Goal: Check status

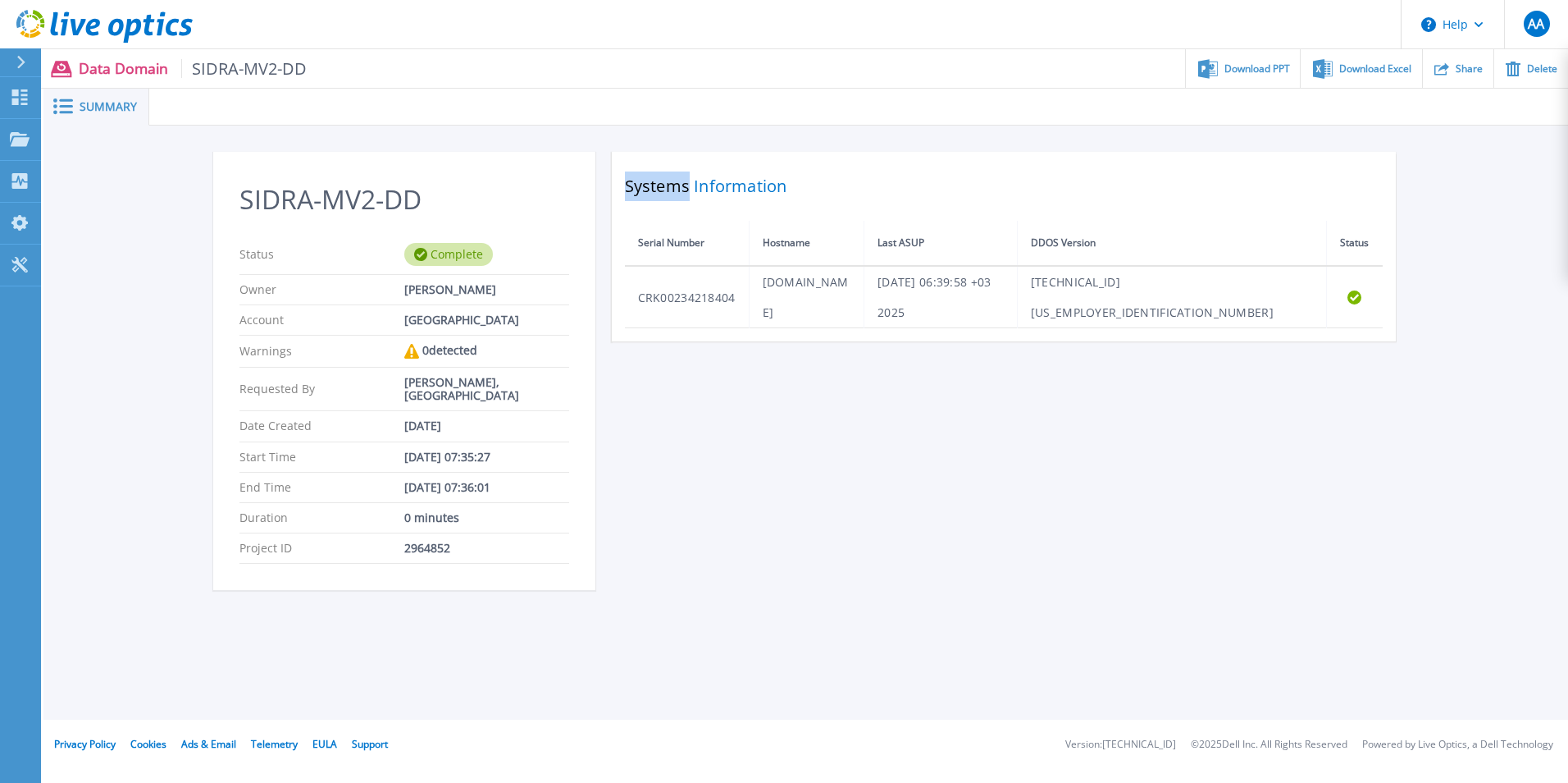
drag, startPoint x: 628, startPoint y: 187, endPoint x: 686, endPoint y: 187, distance: 58.0
click at [686, 187] on h2 "Systems Information" at bounding box center [1004, 187] width 758 height 30
drag, startPoint x: 686, startPoint y: 187, endPoint x: 769, endPoint y: 181, distance: 83.2
click at [769, 181] on h2 "Systems Information" at bounding box center [1004, 187] width 758 height 30
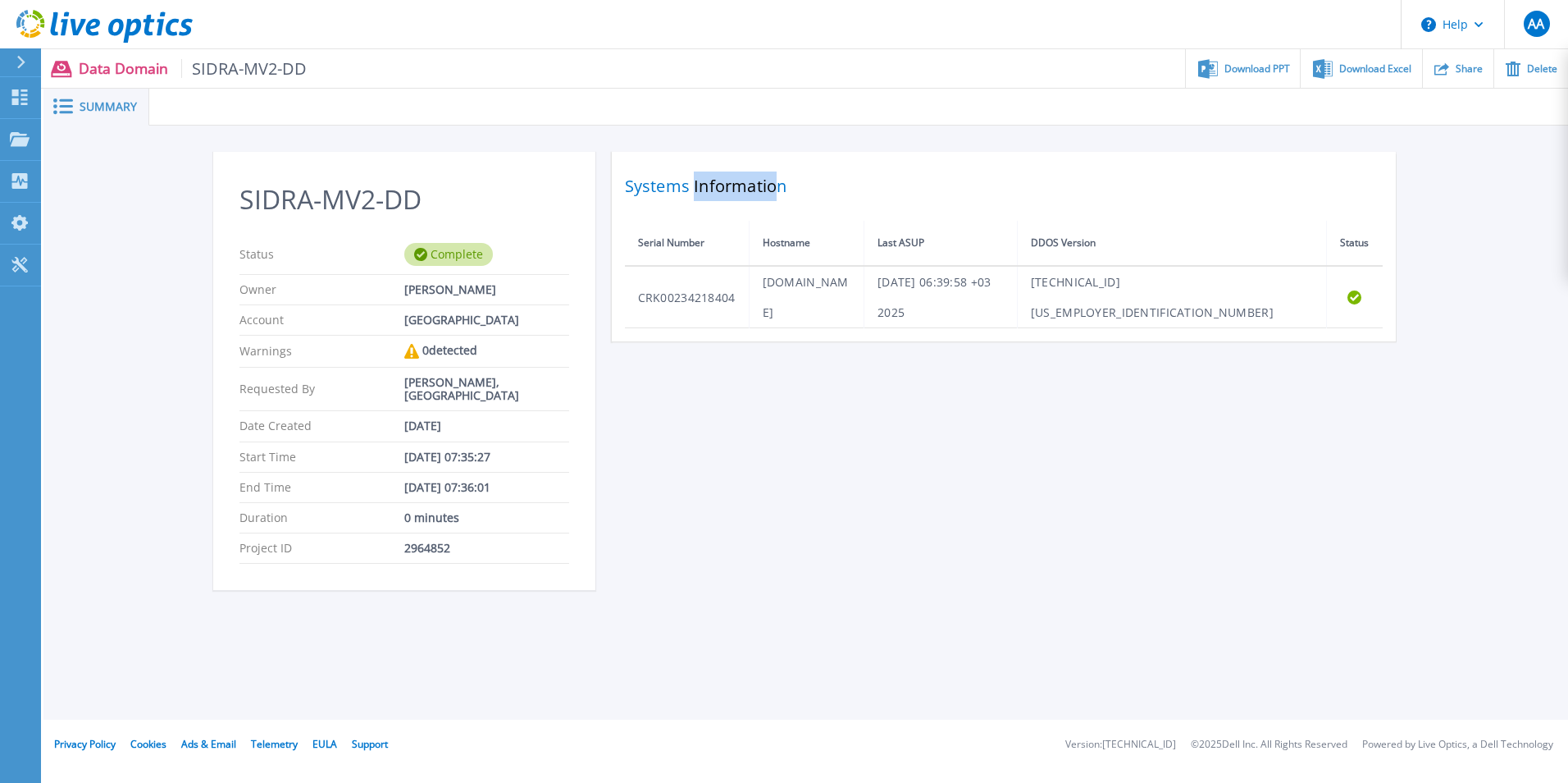
drag, startPoint x: 694, startPoint y: 186, endPoint x: 777, endPoint y: 188, distance: 83.0
click at [777, 188] on h2 "Systems Information" at bounding box center [1004, 187] width 758 height 30
click at [740, 411] on div "SIDRA-MV2-DD Status Complete Owner [PERSON_NAME] Account SIDRA Medical and Rese…" at bounding box center [806, 380] width 1186 height 458
drag, startPoint x: 402, startPoint y: 395, endPoint x: 529, endPoint y: 411, distance: 128.0
click at [529, 411] on div "Requested By [PERSON_NAME], [GEOGRAPHIC_DATA]" at bounding box center [404, 388] width 330 height 43
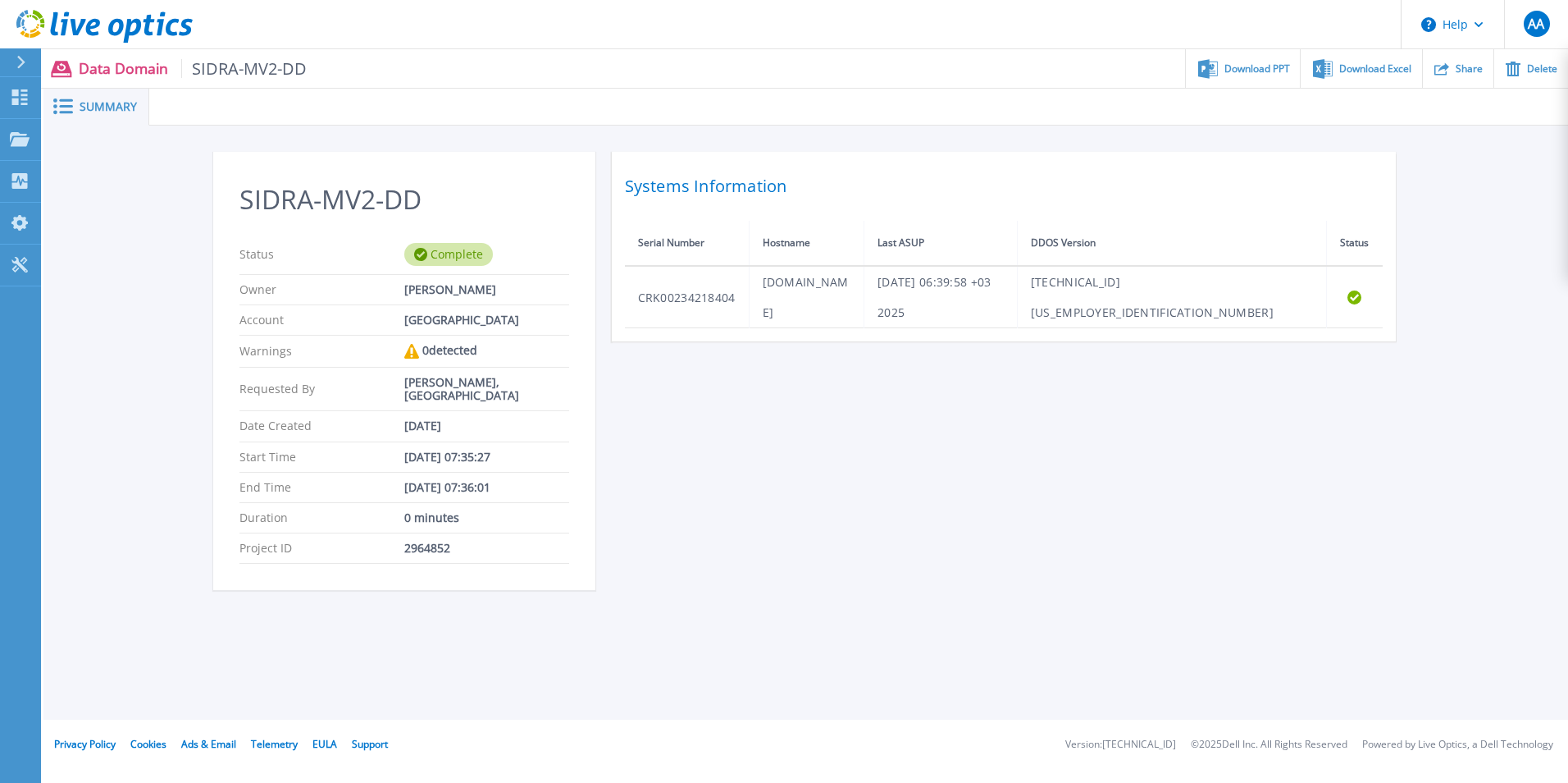
drag, startPoint x: 529, startPoint y: 411, endPoint x: 748, endPoint y: 450, distance: 222.4
click at [748, 450] on div "SIDRA-MV2-DD Status Complete Owner [PERSON_NAME] Account SIDRA Medical and Rese…" at bounding box center [806, 380] width 1186 height 458
drag, startPoint x: 600, startPoint y: 133, endPoint x: 591, endPoint y: 322, distance: 189.2
click at [591, 322] on div "SIDRA-MV2-DD Status Complete Owner [PERSON_NAME] Account SIDRA Medical and Rese…" at bounding box center [806, 380] width 1525 height 509
drag, startPoint x: 591, startPoint y: 322, endPoint x: 708, endPoint y: 426, distance: 156.5
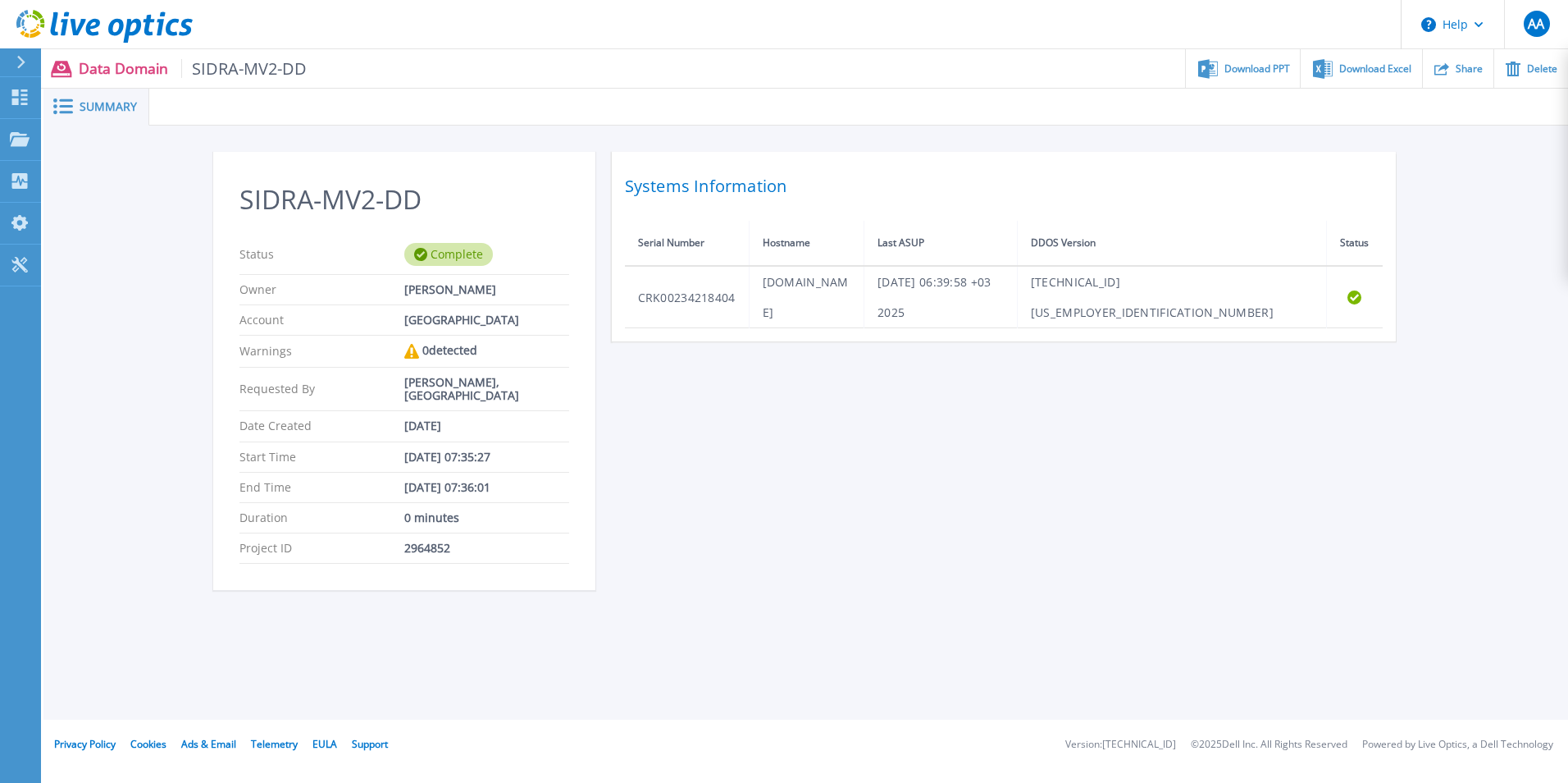
click at [697, 428] on div "SIDRA-MV2-DD Status Complete Owner [PERSON_NAME] Account SIDRA Medical and Rese…" at bounding box center [806, 380] width 1186 height 458
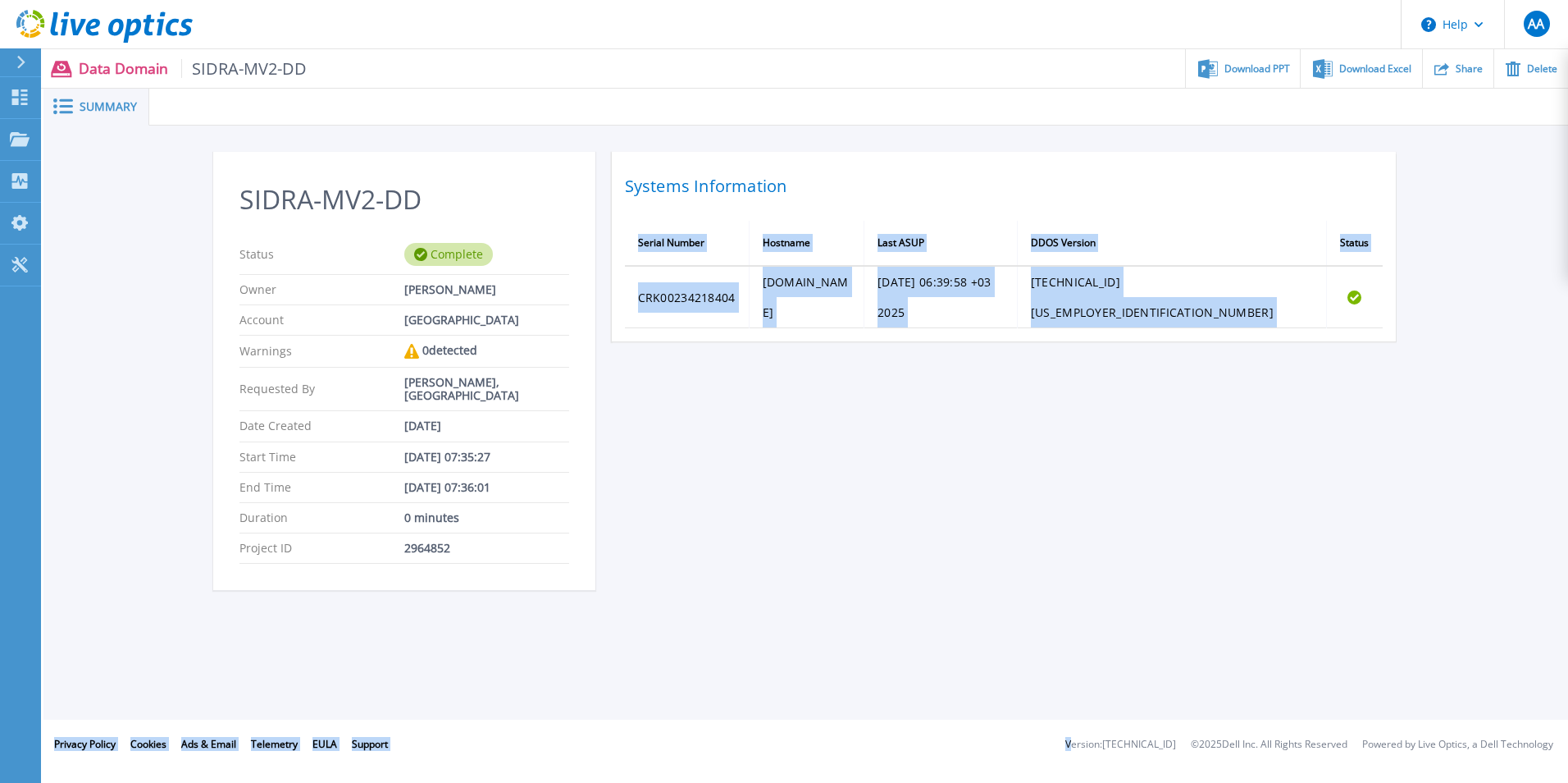
click at [1096, 720] on div "Help AA End User [PERSON_NAME] [EMAIL_ADDRESS][DOMAIN_NAME] SIDRA Medical and R…" at bounding box center [784, 359] width 1568 height 720
